Goal: Task Accomplishment & Management: Complete application form

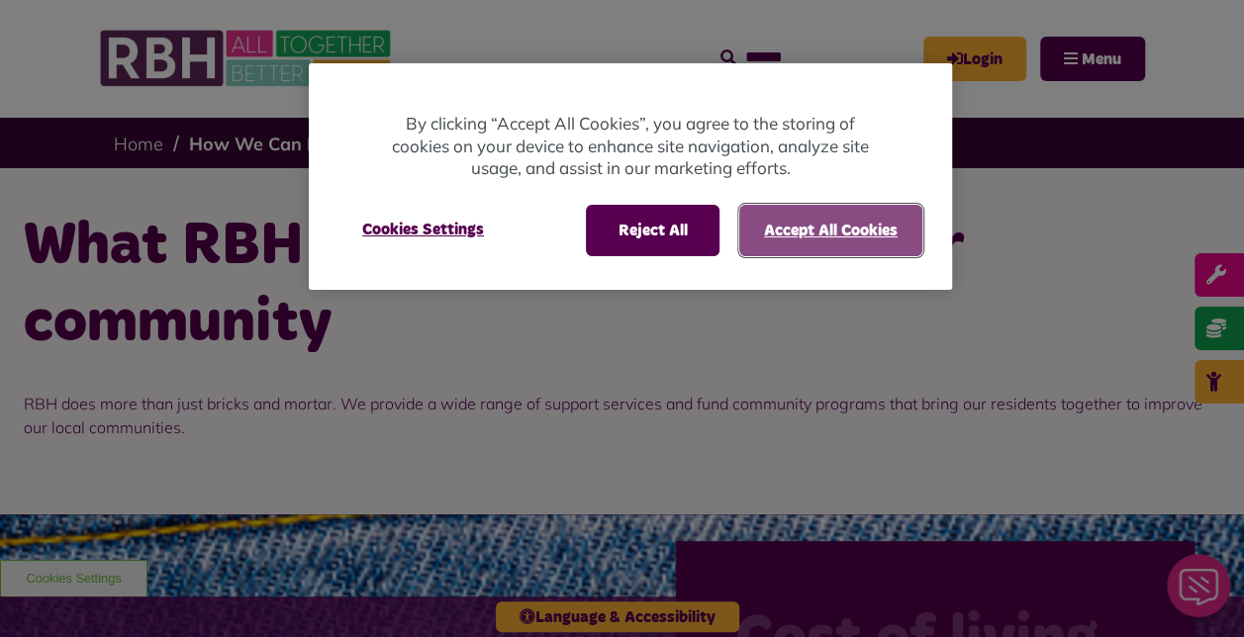
click at [822, 227] on button "Accept All Cookies" at bounding box center [830, 230] width 183 height 51
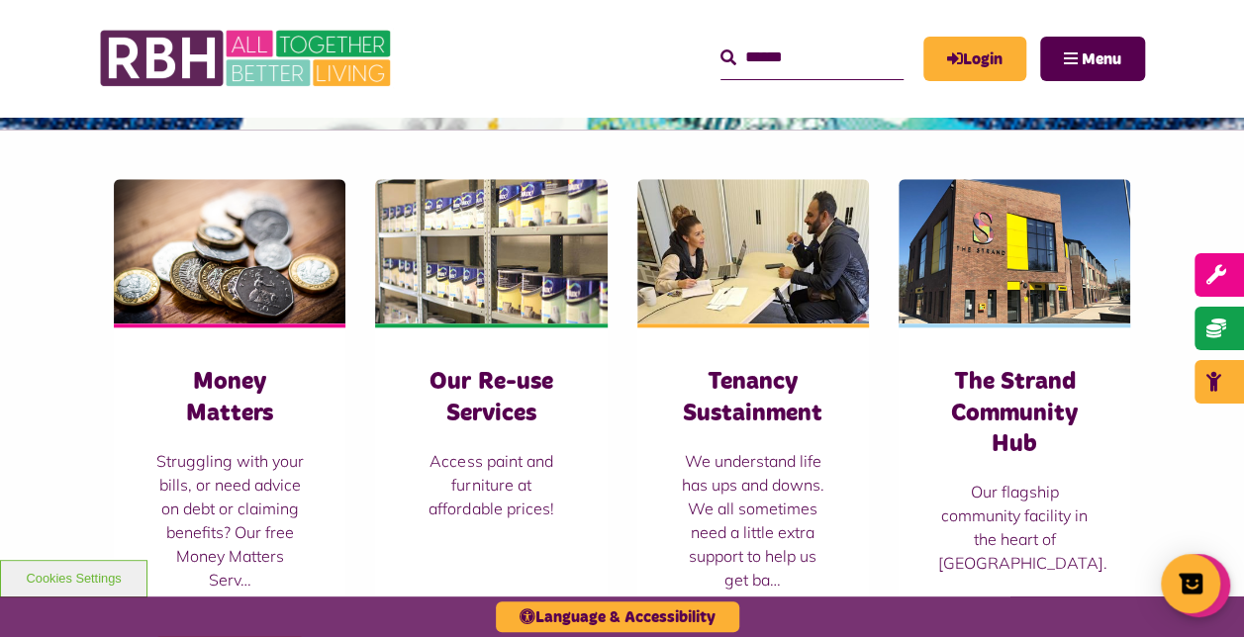
scroll to position [919, 0]
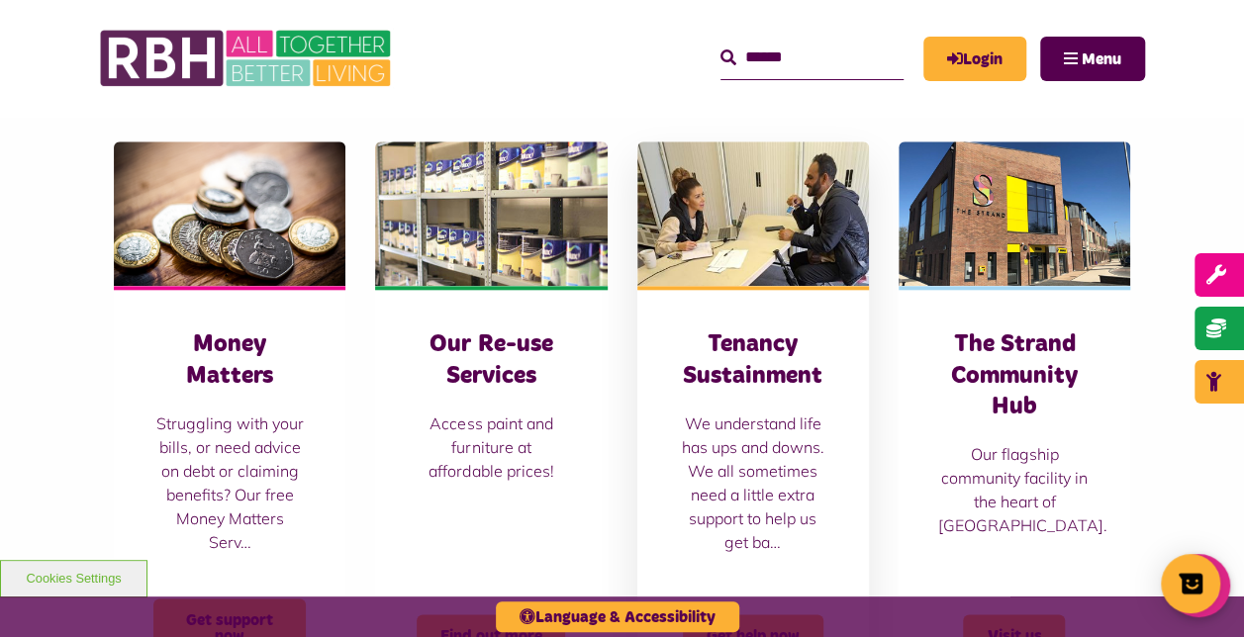
click at [752, 378] on h3 "Tenancy Sustainment" at bounding box center [753, 359] width 152 height 61
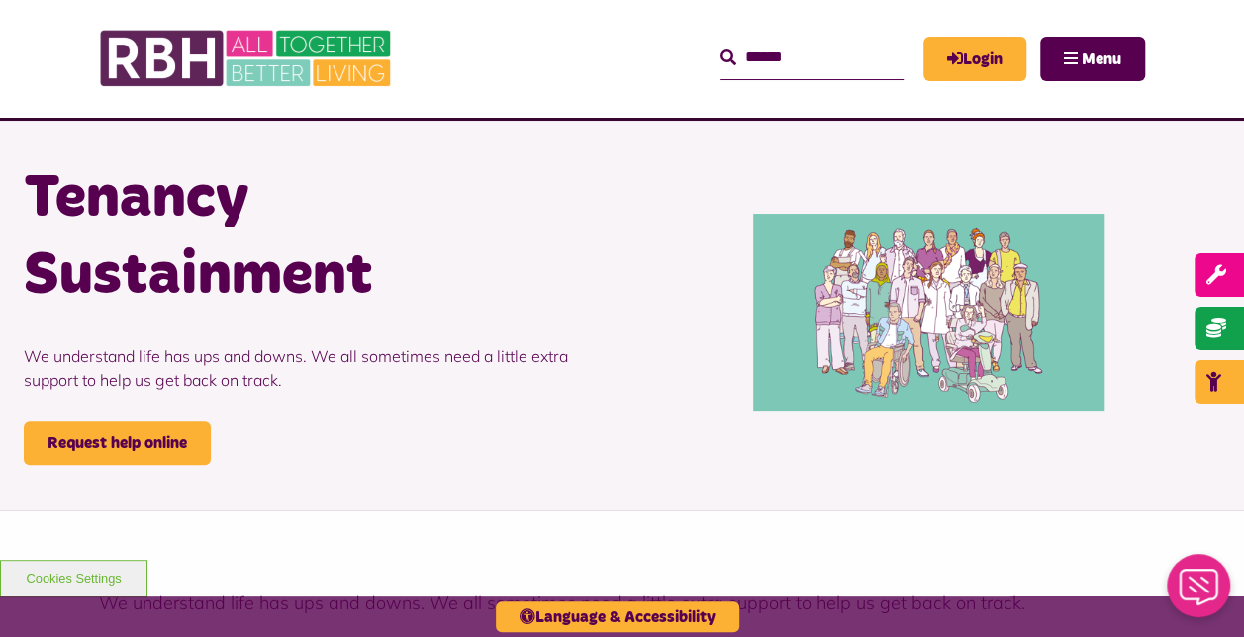
scroll to position [38, 0]
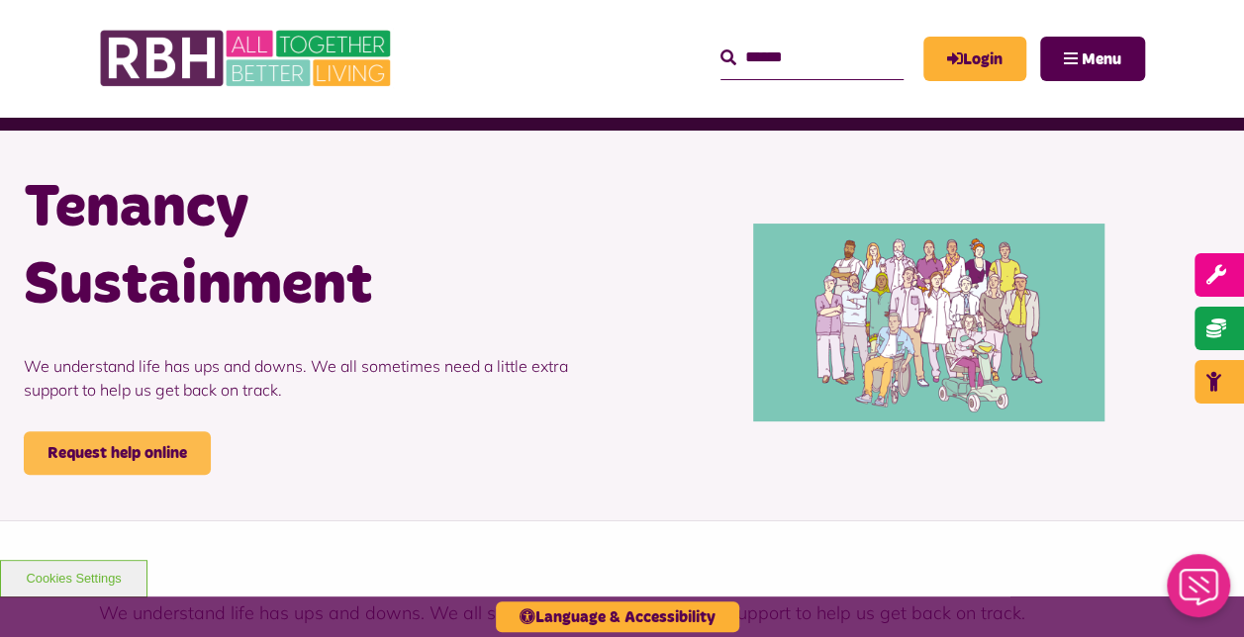
click at [134, 451] on link "Request help online" at bounding box center [117, 453] width 187 height 44
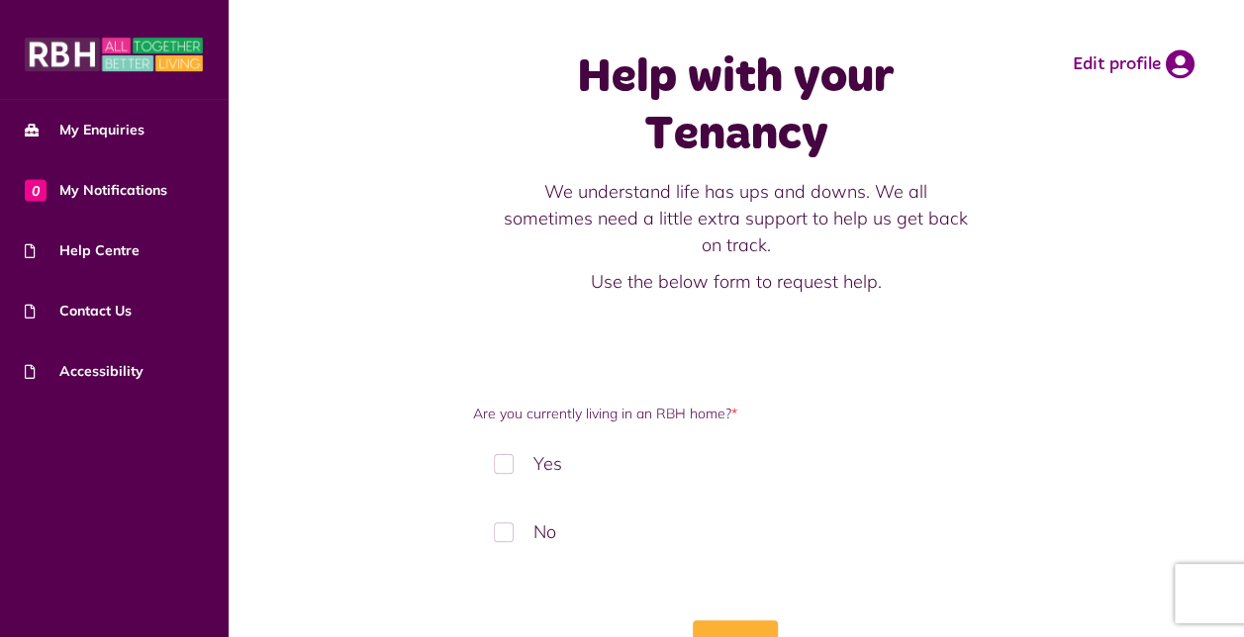
click at [499, 459] on label "Yes" at bounding box center [735, 463] width 525 height 58
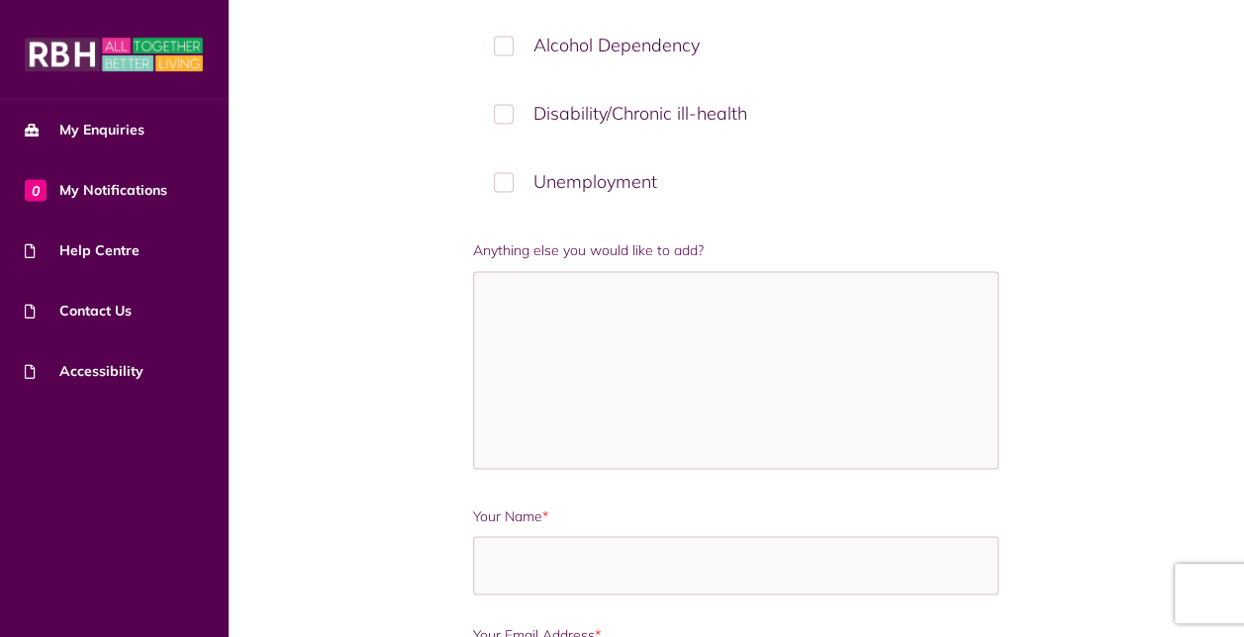
scroll to position [1389, 0]
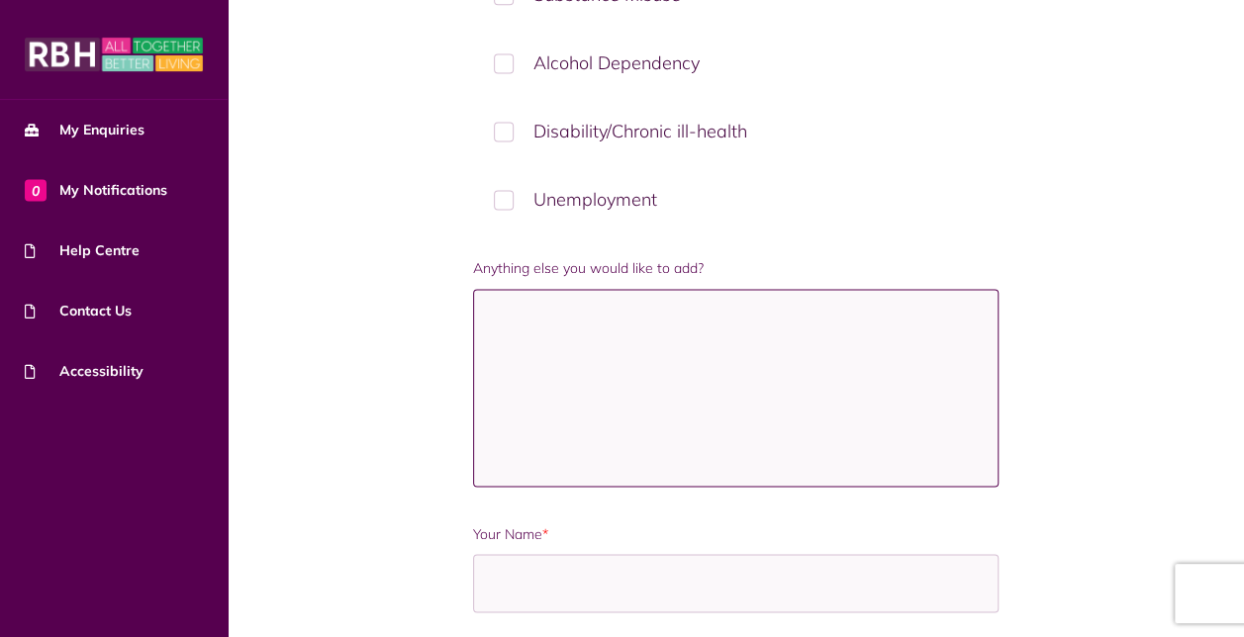
click at [518, 306] on textarea "Anything else you would like to add?" at bounding box center [735, 388] width 525 height 198
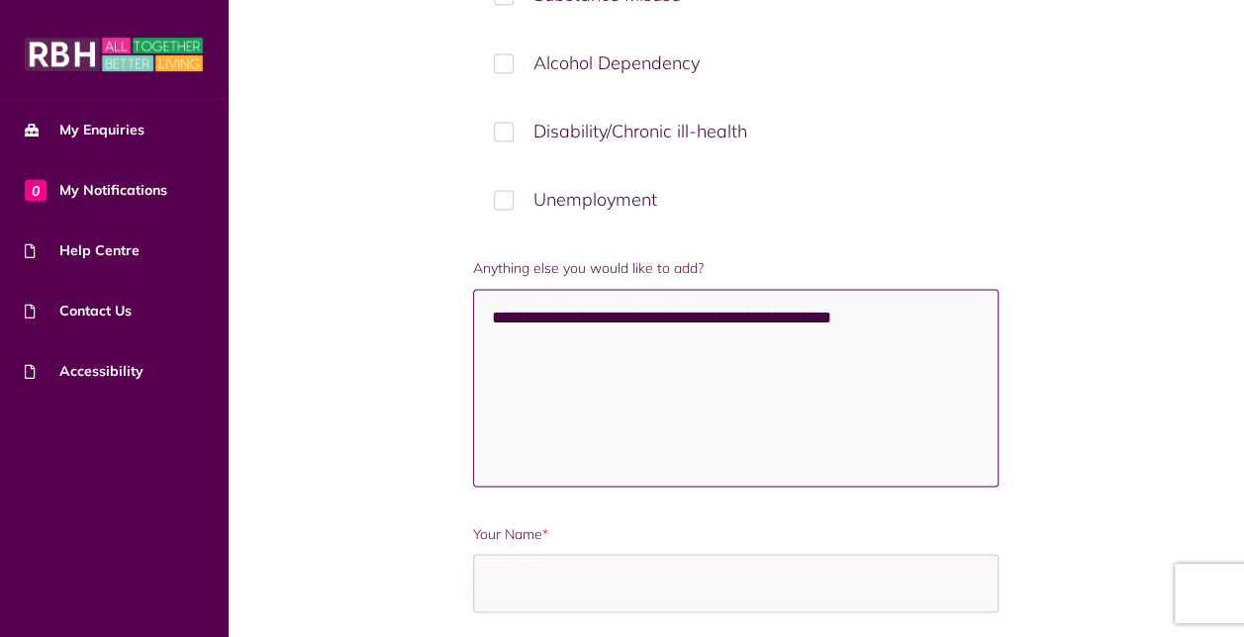
type textarea "**********"
